Goal: Information Seeking & Learning: Learn about a topic

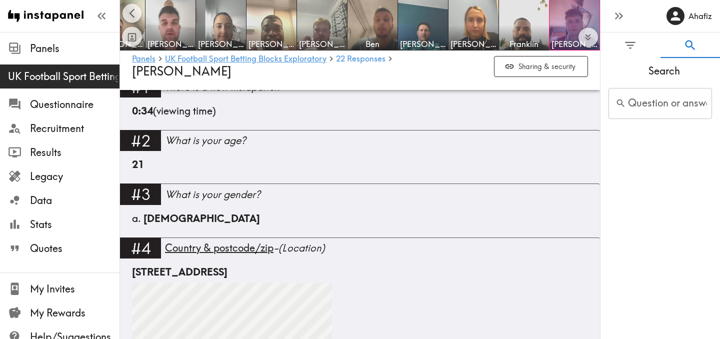
scroll to position [337, 0]
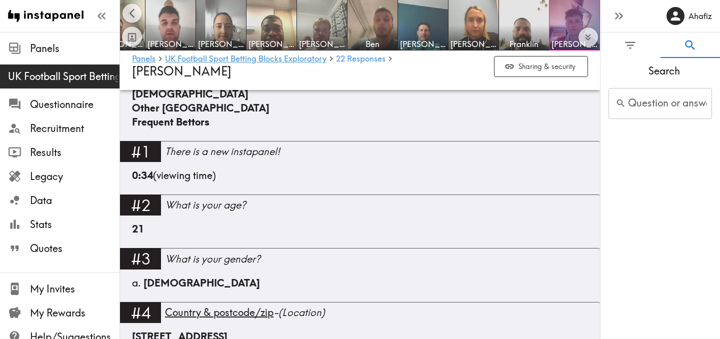
click at [662, 106] on input "Question or answer text" at bounding box center [661, 103] width 104 height 31
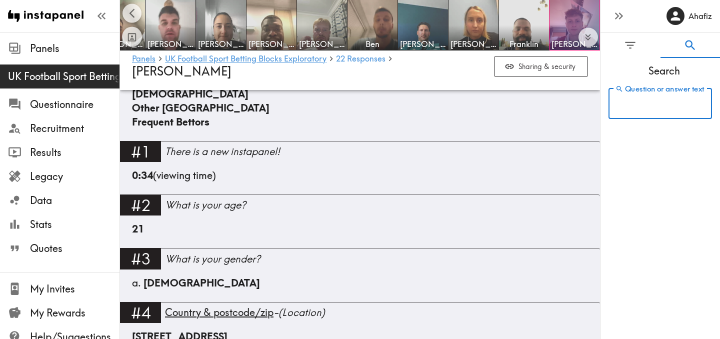
click at [660, 102] on input "Question or answer text" at bounding box center [661, 103] width 104 height 31
type input "feeling"
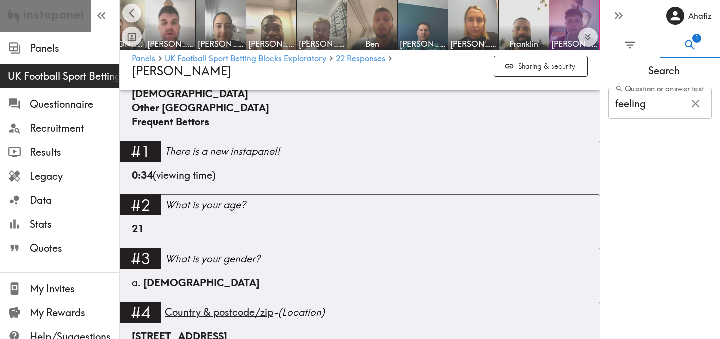
click at [84, 17] on link at bounding box center [46, 16] width 92 height 32
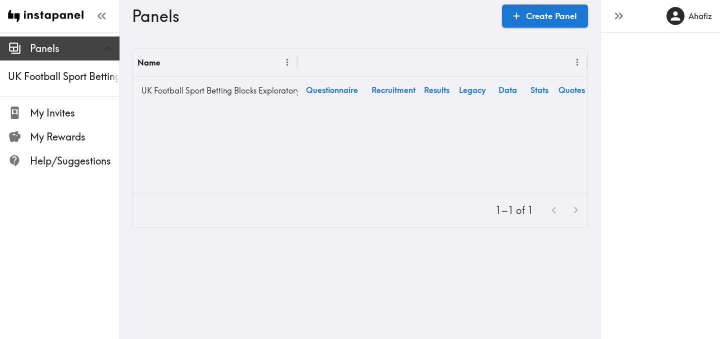
click at [77, 51] on span "Panels" at bounding box center [75, 49] width 90 height 14
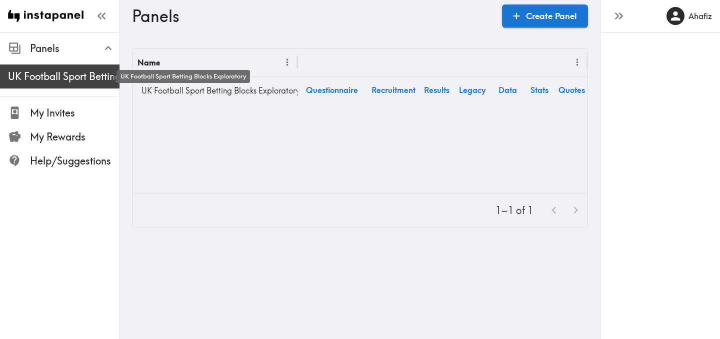
click at [70, 73] on span "UK Football Sport Betting Blocks Exploratory" at bounding box center [64, 77] width 112 height 14
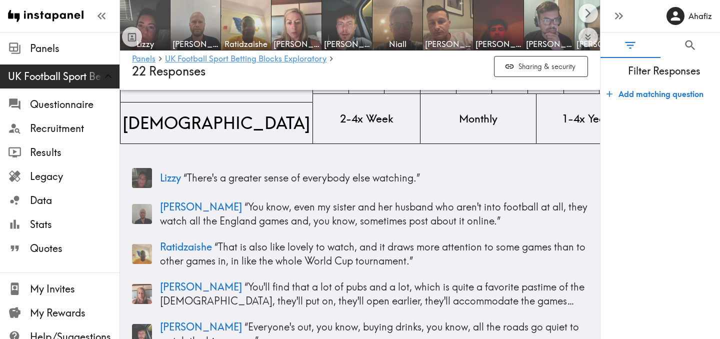
scroll to position [76, 0]
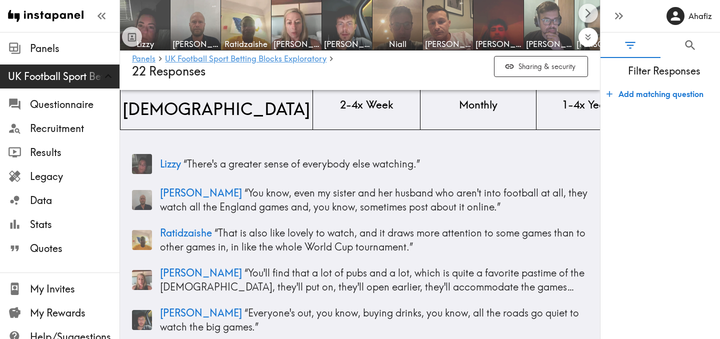
click at [593, 41] on icon "Expand to show all items" at bounding box center [589, 38] width 12 height 12
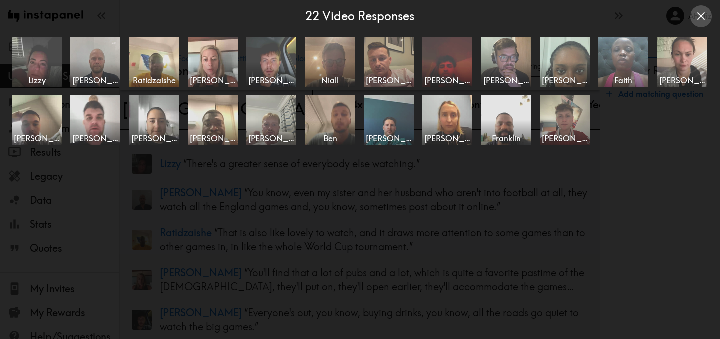
click at [705, 19] on icon "Close expanded view" at bounding box center [702, 17] width 14 height 14
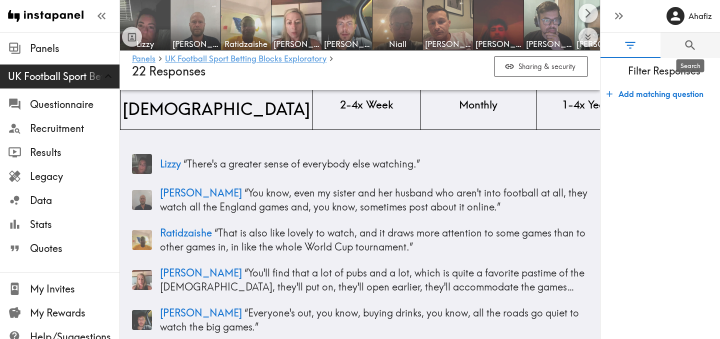
click at [689, 51] on icon "Search" at bounding box center [691, 46] width 14 height 14
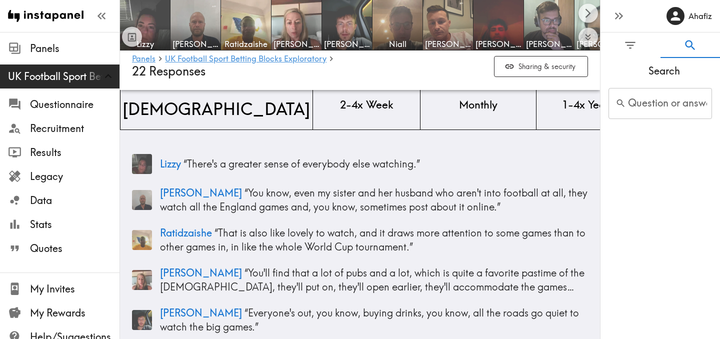
click at [646, 172] on div "Search Question or answer text Question or answer text" at bounding box center [661, 198] width 120 height 281
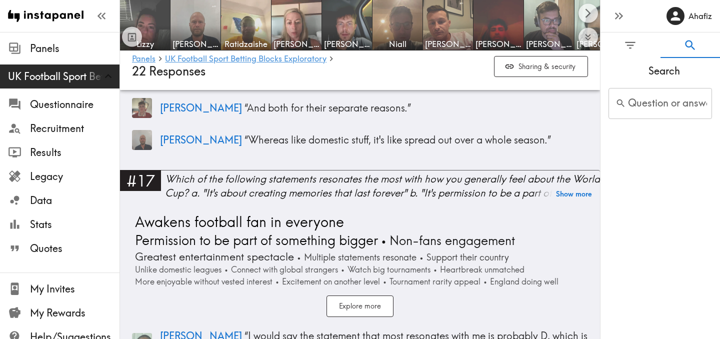
scroll to position [3954, 0]
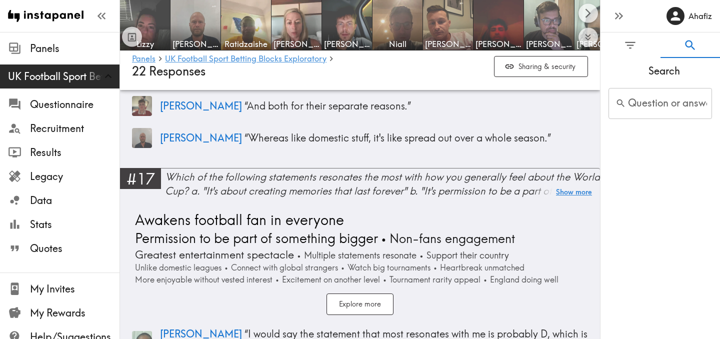
click at [568, 185] on button "Show more" at bounding box center [574, 192] width 36 height 14
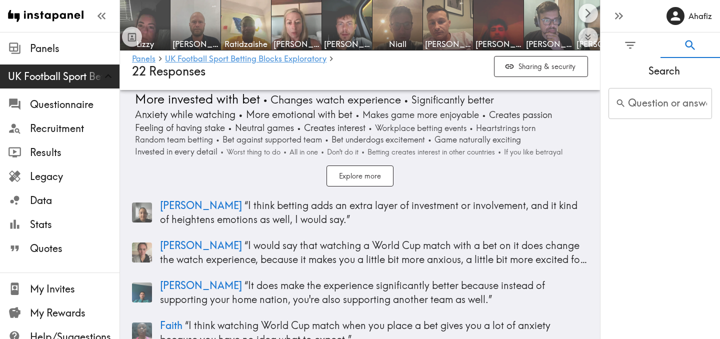
scroll to position [4923, 0]
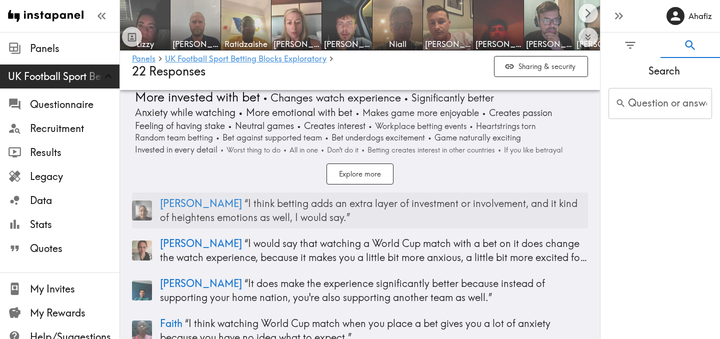
click at [298, 197] on p "[PERSON_NAME] “ I think betting adds an extra layer of investment or involvemen…" at bounding box center [374, 211] width 428 height 28
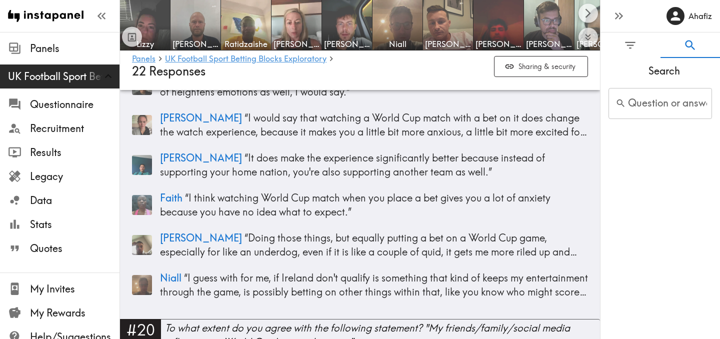
scroll to position [5049, 0]
click at [472, 231] on p "[PERSON_NAME] “ Doing those things, but equally putting a bet on a World Cup ga…" at bounding box center [374, 245] width 428 height 28
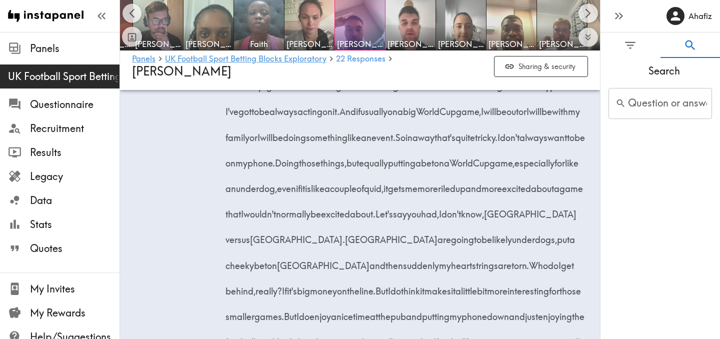
scroll to position [4979, 0]
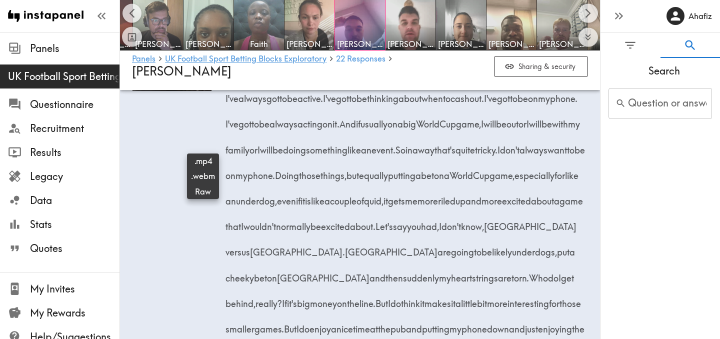
click at [203, 22] on icon at bounding box center [203, 19] width 10 height 7
click at [146, 276] on div "2:00" at bounding box center [172, 257] width 80 height 493
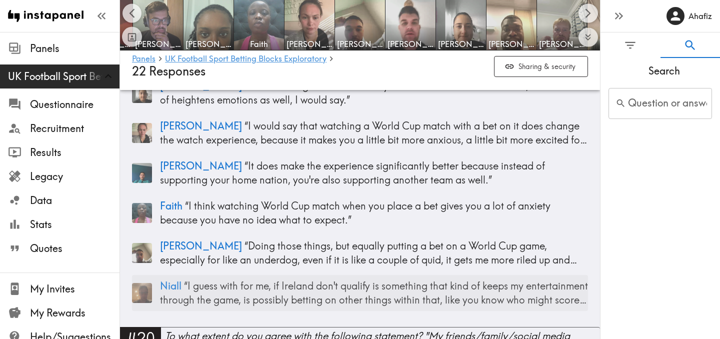
scroll to position [4968, 0]
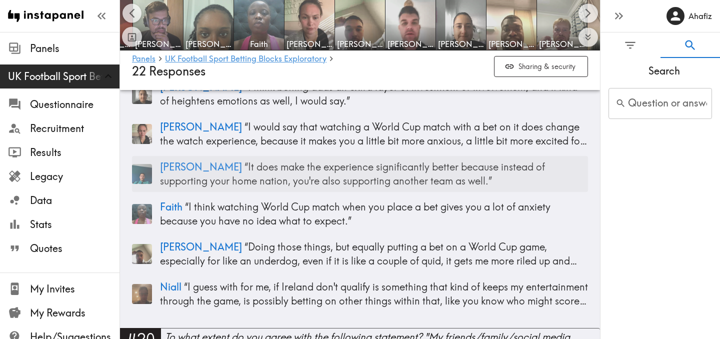
click at [301, 160] on p "[PERSON_NAME] “ It does make the experience significantly better because instea…" at bounding box center [374, 174] width 428 height 28
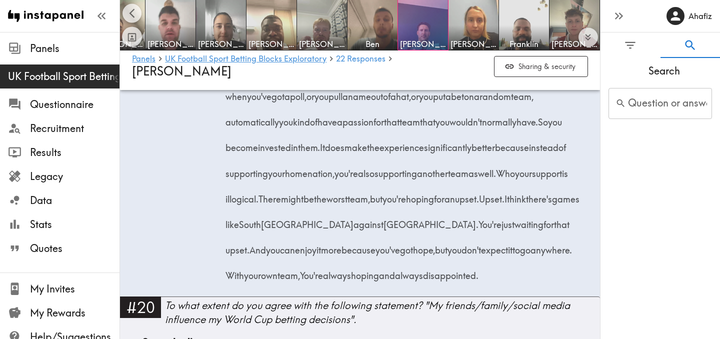
scroll to position [3866, 0]
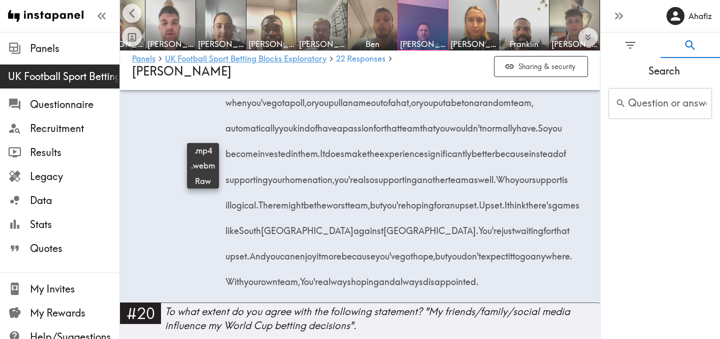
click at [590, 194] on div "1:05 Doesn't matter home games Random team betting Creates passion More investe…" at bounding box center [360, 120] width 480 height 363
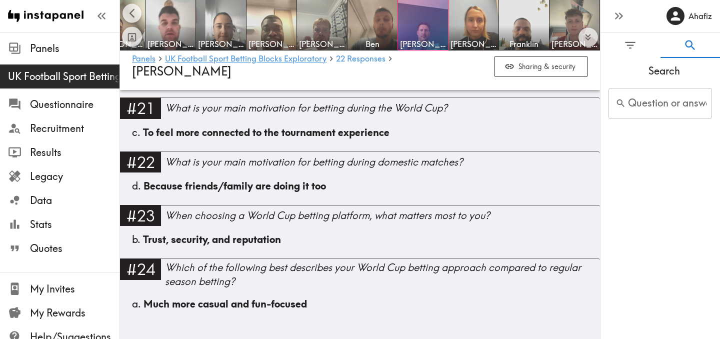
scroll to position [4218, 0]
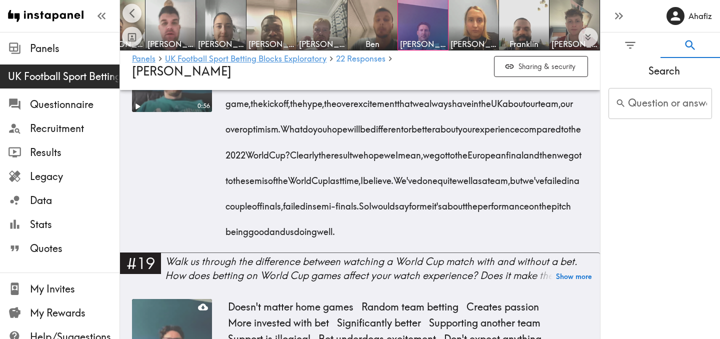
scroll to position [3498, 0]
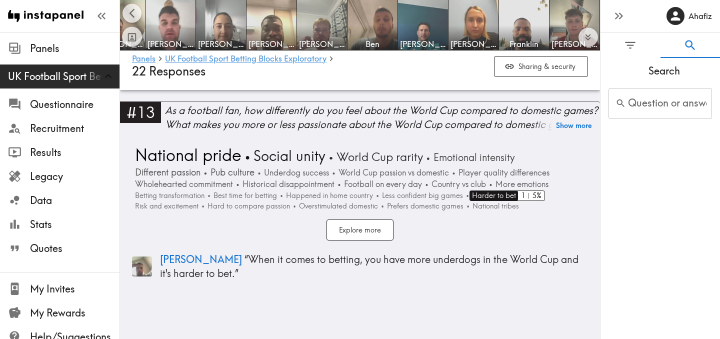
scroll to position [2471, 0]
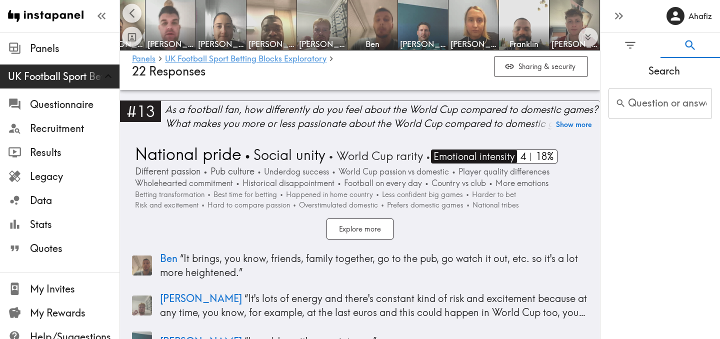
click at [492, 158] on span "Emotional intensity" at bounding box center [473, 157] width 84 height 14
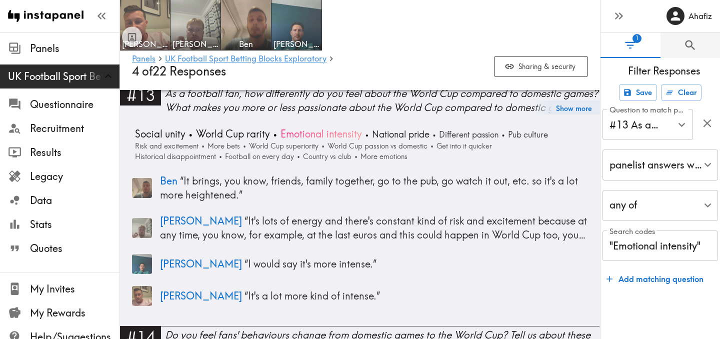
scroll to position [1985, 0]
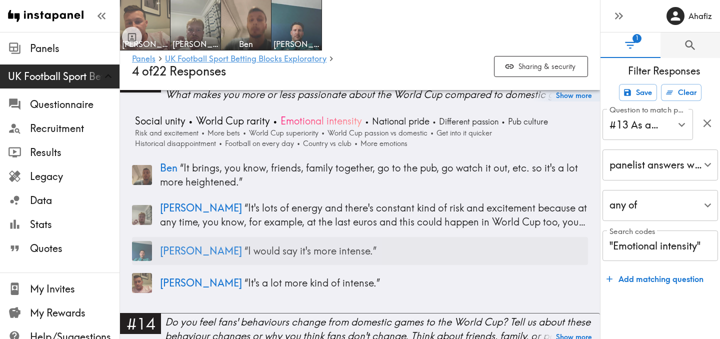
click at [257, 247] on p "[PERSON_NAME] “ I would say it's more intense. ”" at bounding box center [374, 251] width 428 height 14
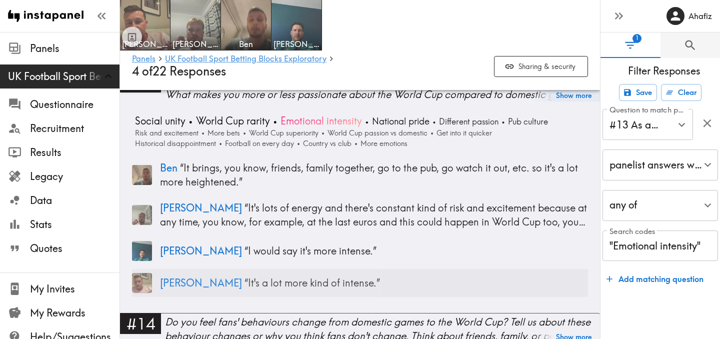
click at [240, 277] on p "[PERSON_NAME] “ It's a lot more kind of intense. ”" at bounding box center [374, 283] width 428 height 14
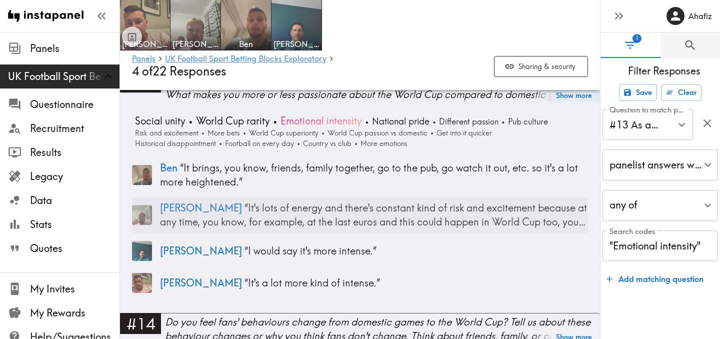
click at [249, 217] on p "[PERSON_NAME] “ It's lots of energy and there's constant kind of risk and excit…" at bounding box center [374, 215] width 428 height 28
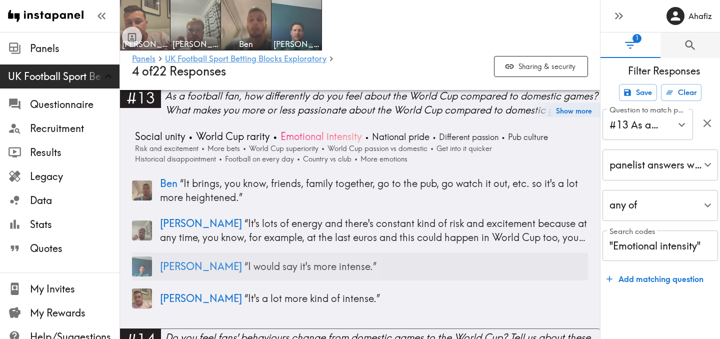
scroll to position [1972, 0]
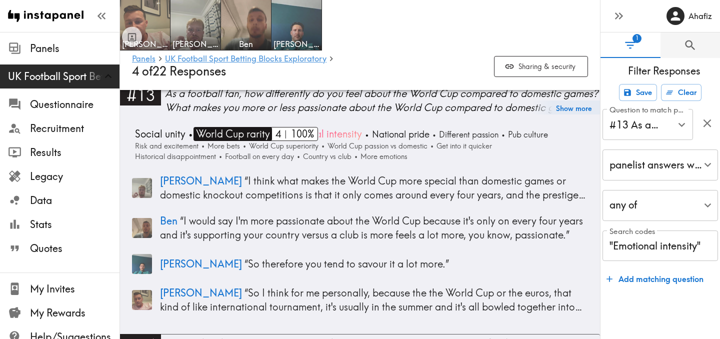
click at [233, 130] on span "World Cup rarity" at bounding box center [232, 134] width 77 height 14
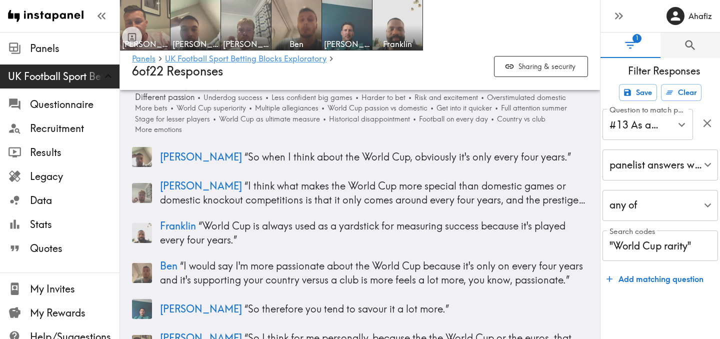
scroll to position [2114, 0]
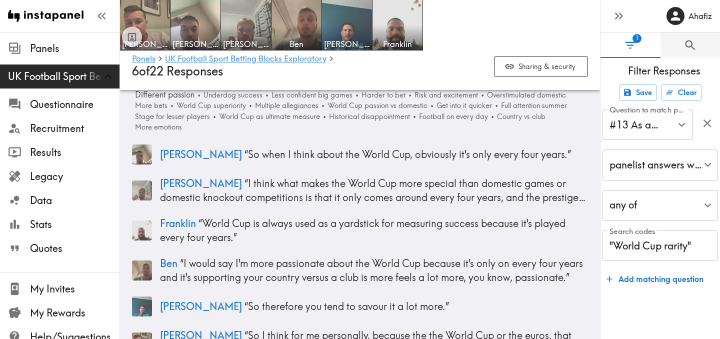
click at [624, 306] on form "Save Clear Question to match panelists on #13 As a football fan, how differentl…" at bounding box center [661, 207] width 120 height 255
click at [705, 128] on icon "button" at bounding box center [708, 124] width 14 height 14
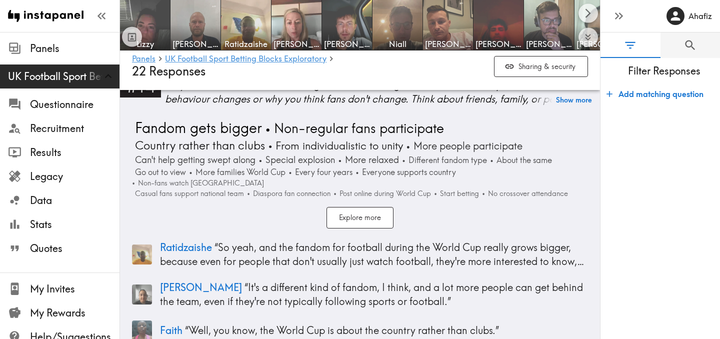
scroll to position [2880, 0]
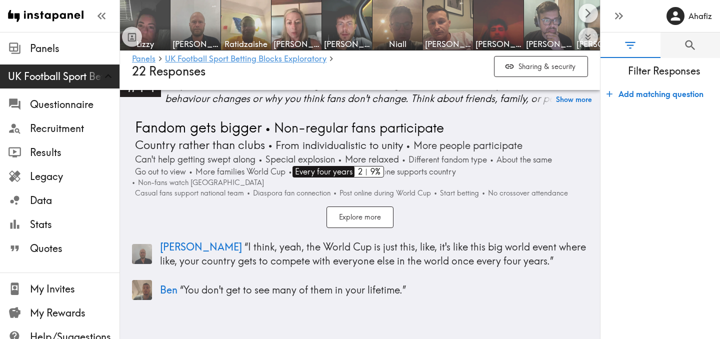
click at [328, 171] on span "Every four years" at bounding box center [323, 172] width 60 height 12
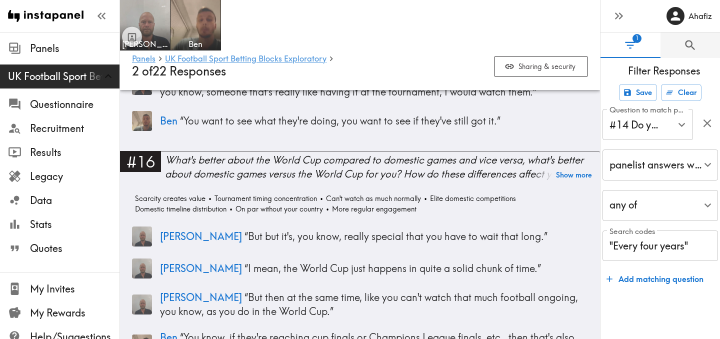
scroll to position [2603, 0]
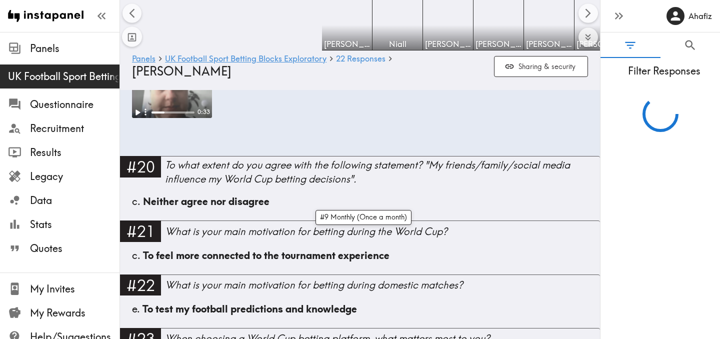
scroll to position [0, 492]
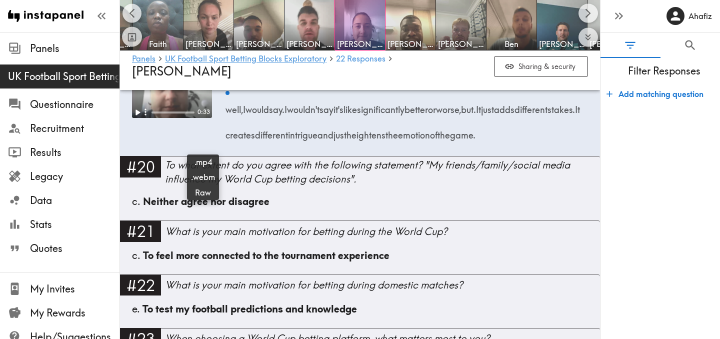
click at [204, 51] on icon at bounding box center [203, 46] width 10 height 10
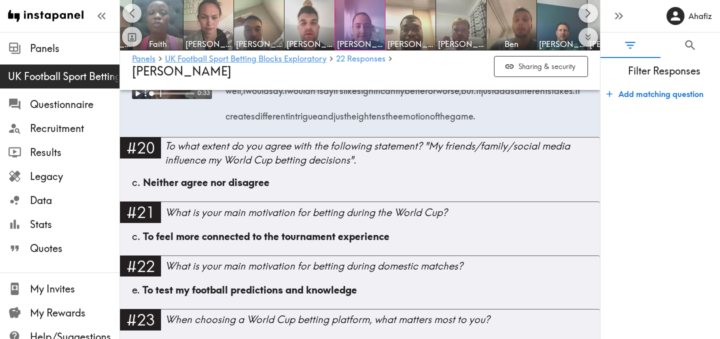
scroll to position [2587, 0]
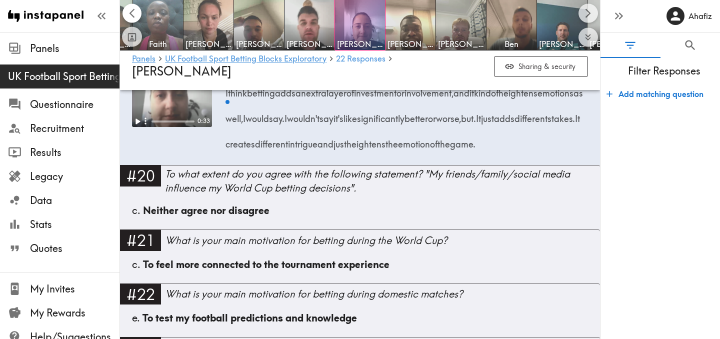
click at [137, 14] on icon "Scroll left" at bounding box center [133, 14] width 12 height 12
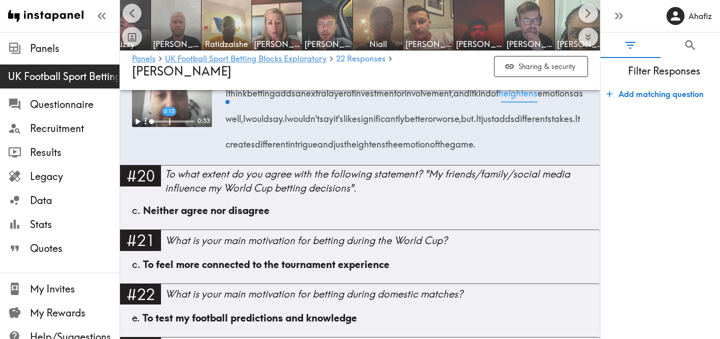
scroll to position [0, 12]
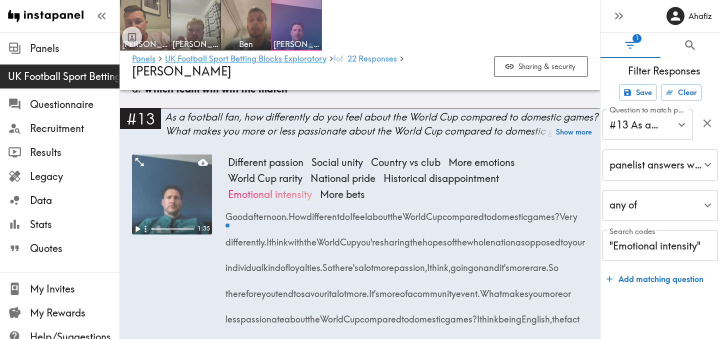
scroll to position [1249, 0]
click at [203, 159] on icon at bounding box center [203, 162] width 10 height 7
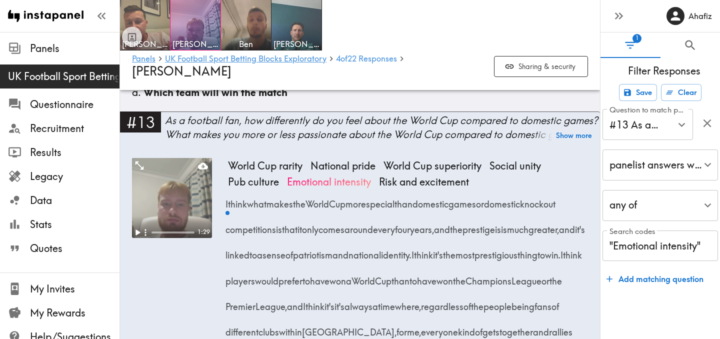
scroll to position [1392, 0]
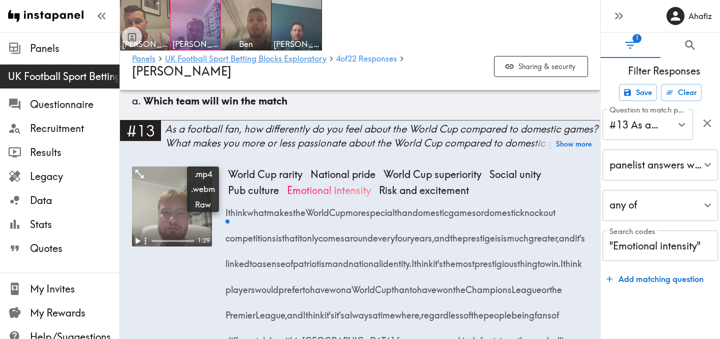
click at [201, 171] on icon at bounding box center [203, 174] width 10 height 7
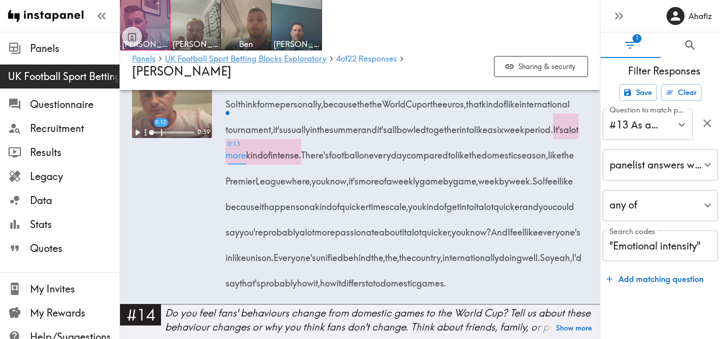
scroll to position [1574, 0]
